Goal: Task Accomplishment & Management: Use online tool/utility

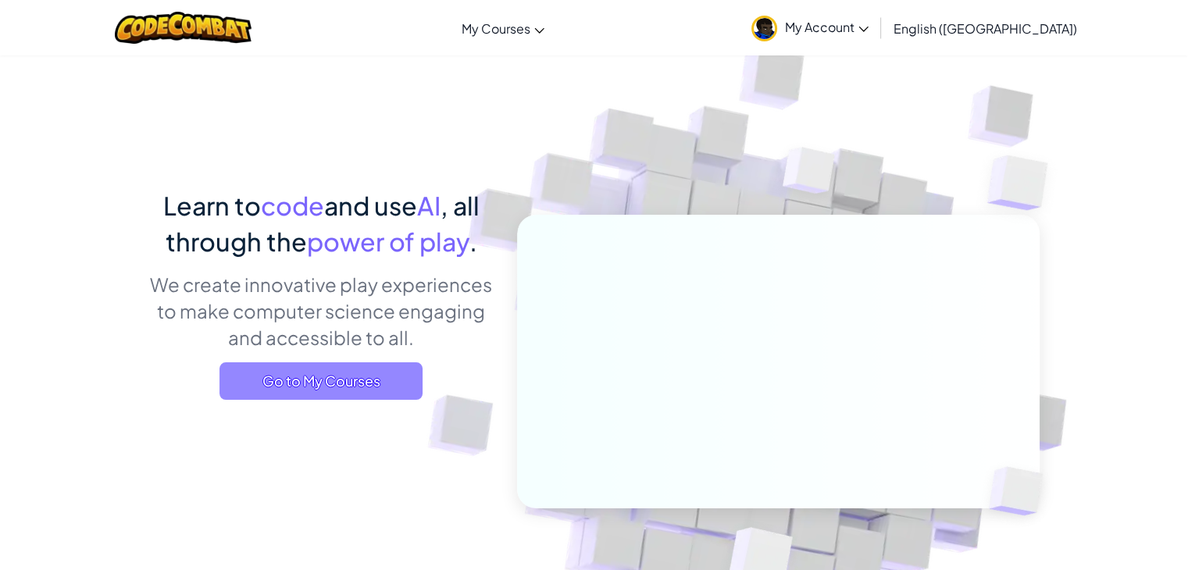
click at [316, 382] on span "Go to My Courses" at bounding box center [321, 382] width 203 height 38
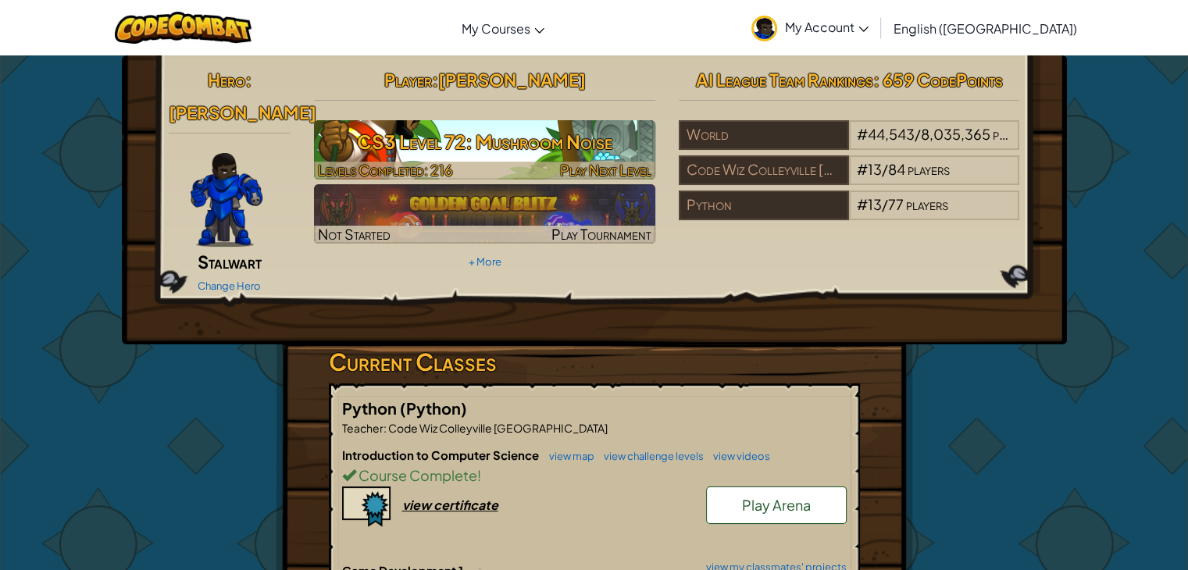
click at [556, 148] on h3 "CS3 Level 72: Mushroom Noise" at bounding box center [484, 141] width 341 height 35
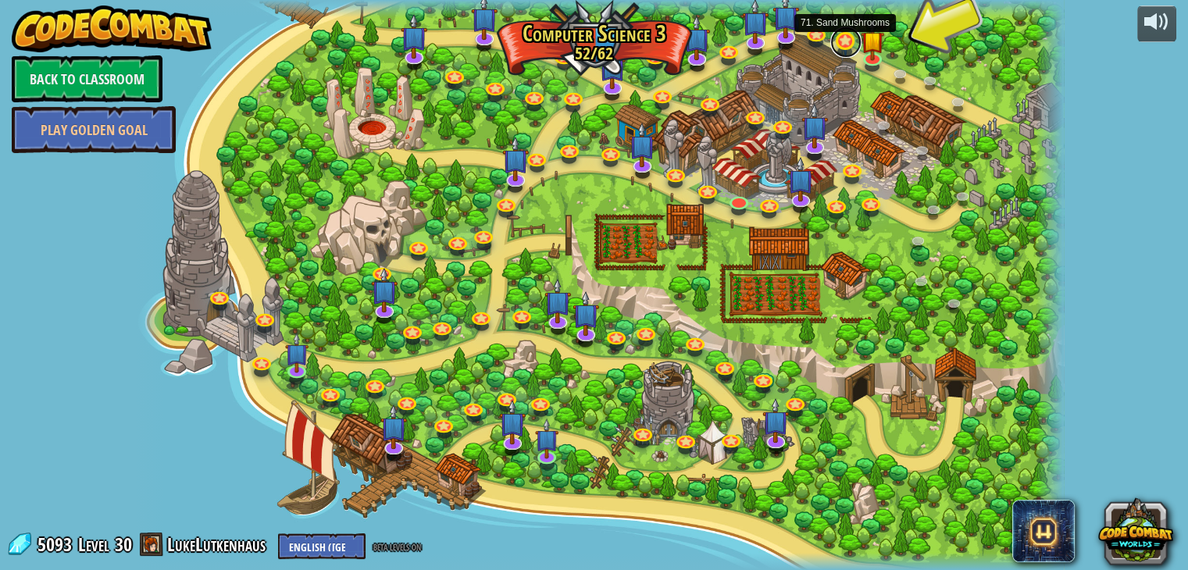
click at [847, 45] on link at bounding box center [846, 42] width 31 height 31
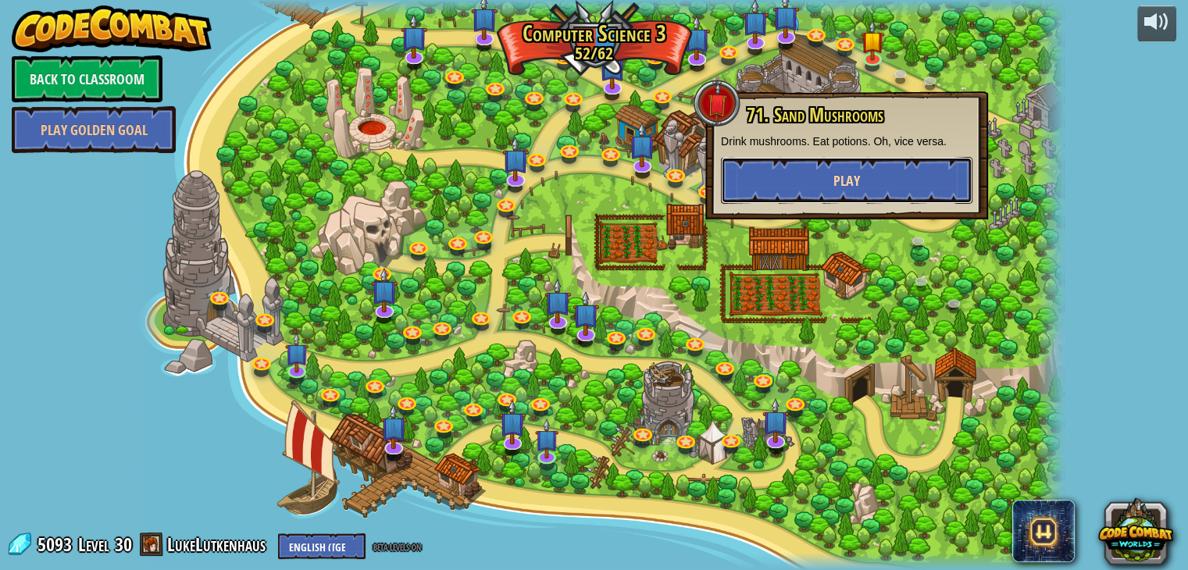
click at [864, 172] on button "Play" at bounding box center [847, 180] width 252 height 47
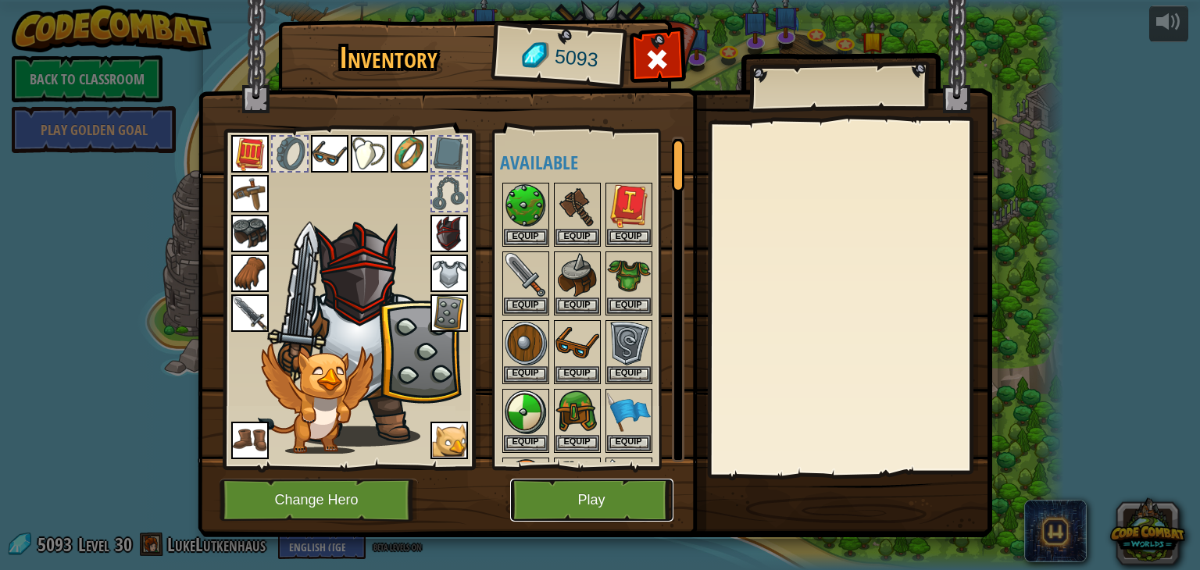
click at [608, 494] on button "Play" at bounding box center [591, 500] width 163 height 43
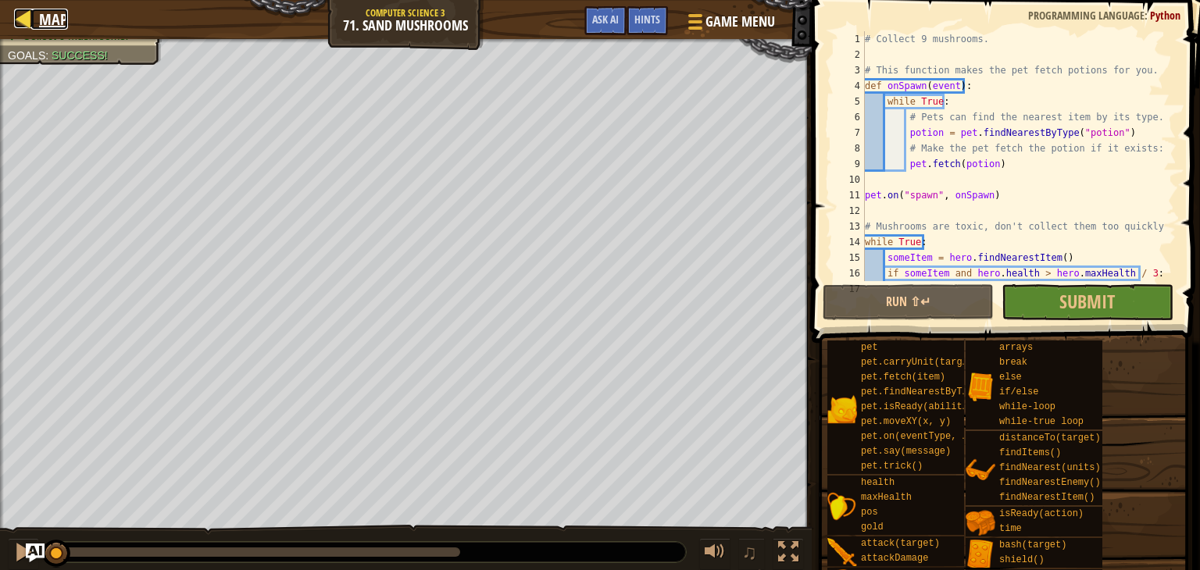
click at [50, 11] on span "Map" at bounding box center [53, 19] width 29 height 21
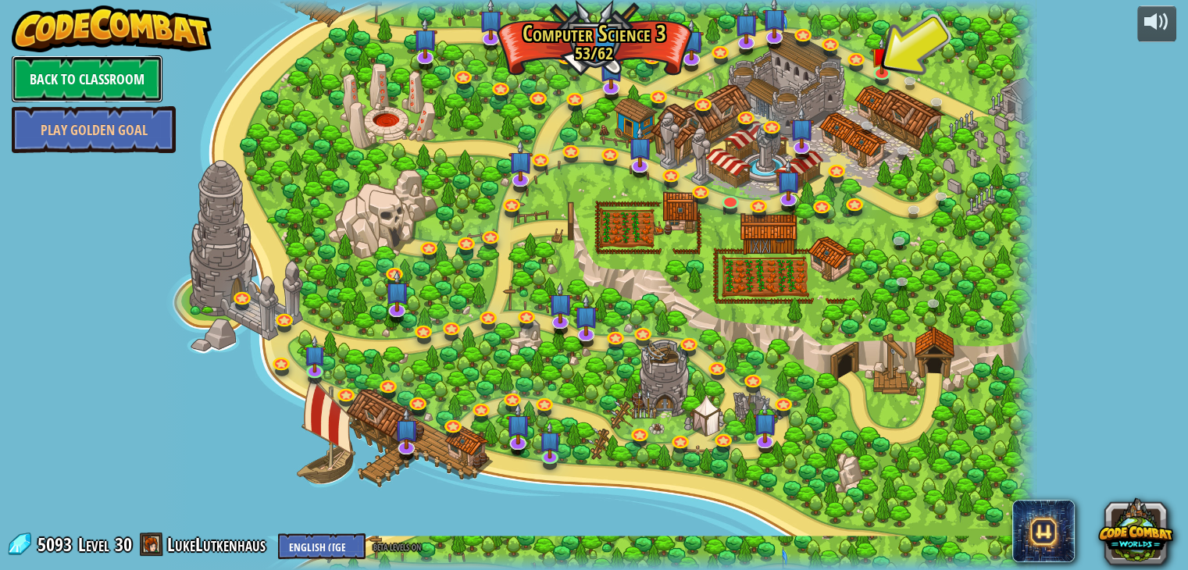
click at [138, 84] on link "Back to Classroom" at bounding box center [87, 78] width 151 height 47
